Goal: Entertainment & Leisure: Consume media (video, audio)

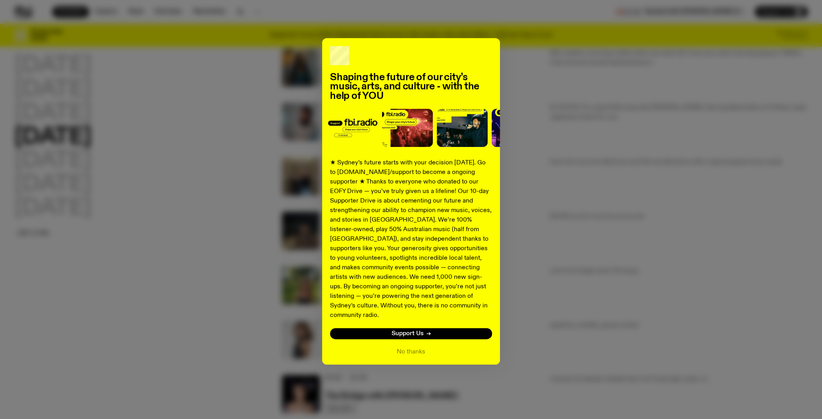
scroll to position [124, 0]
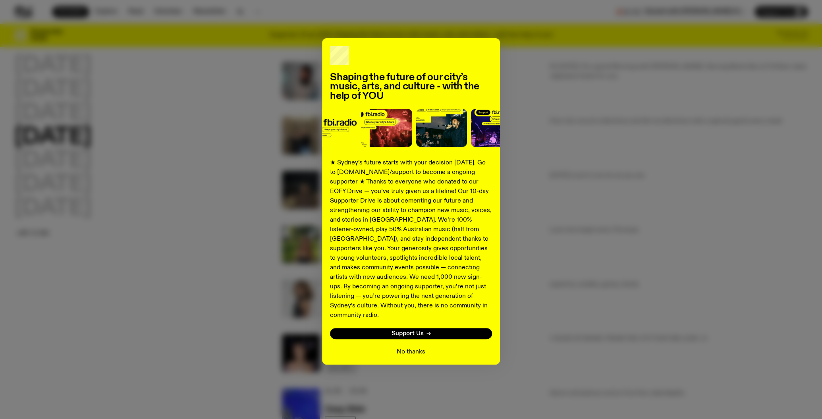
click at [414, 347] on button "No thanks" at bounding box center [411, 352] width 29 height 10
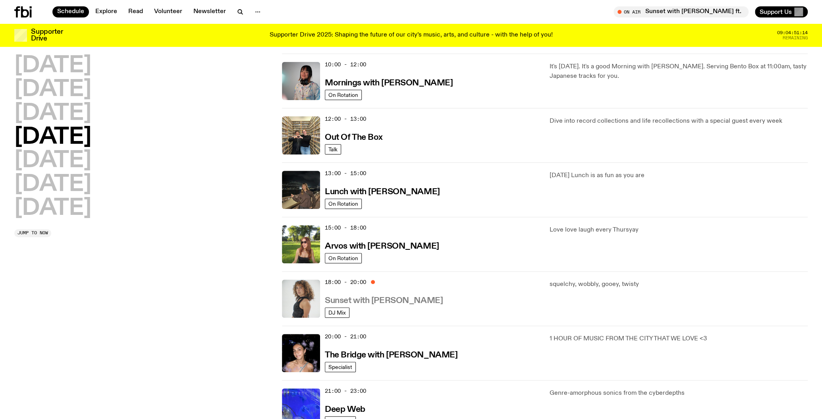
click at [385, 301] on h3 "Sunset with [PERSON_NAME]" at bounding box center [384, 301] width 118 height 8
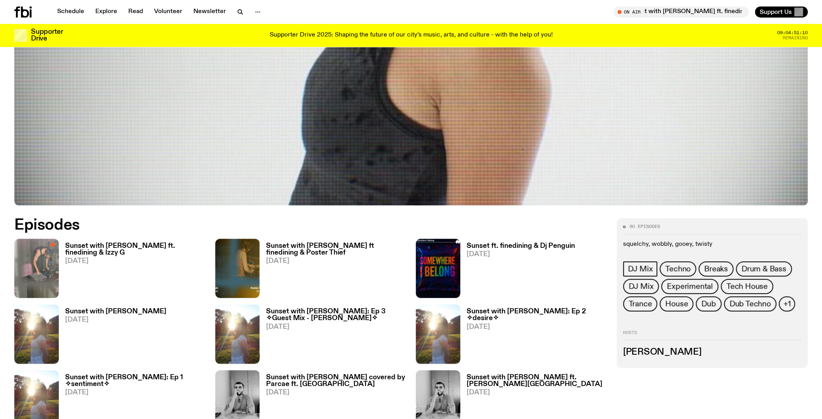
scroll to position [414, 0]
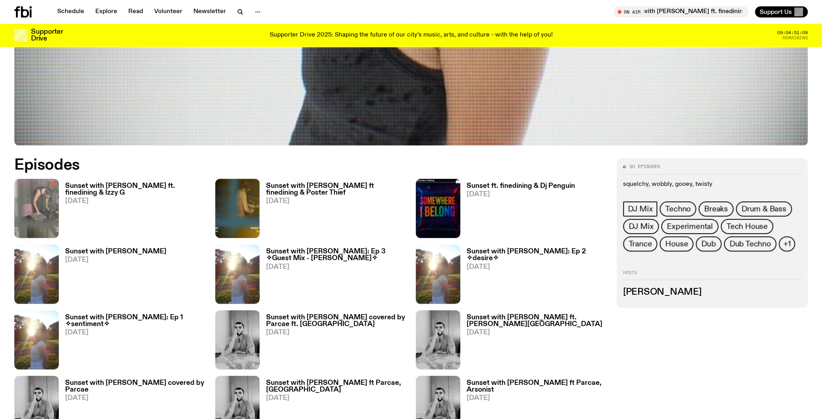
click at [158, 184] on h3 "Sunset with [PERSON_NAME] ft. finedining & Izzy G" at bounding box center [135, 190] width 141 height 14
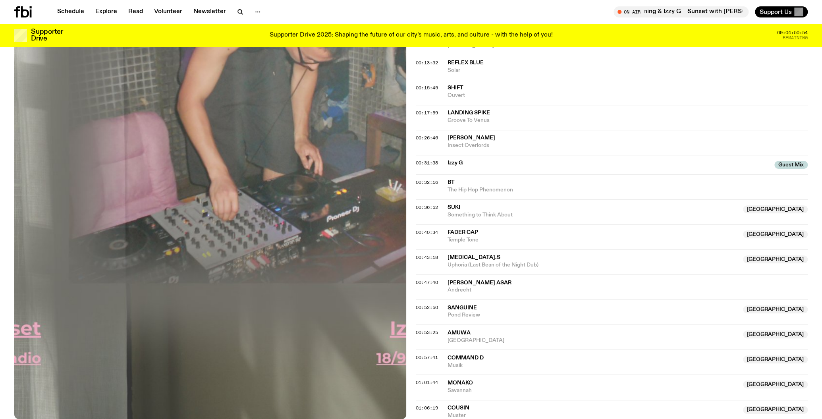
scroll to position [332, 0]
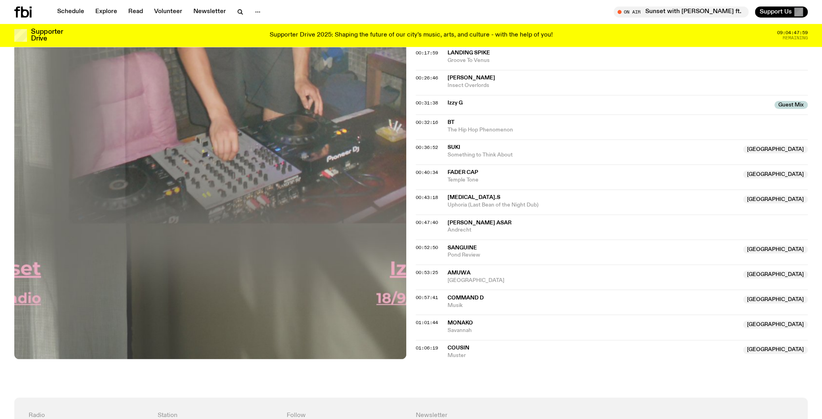
scroll to position [417, 0]
